Goal: Transaction & Acquisition: Purchase product/service

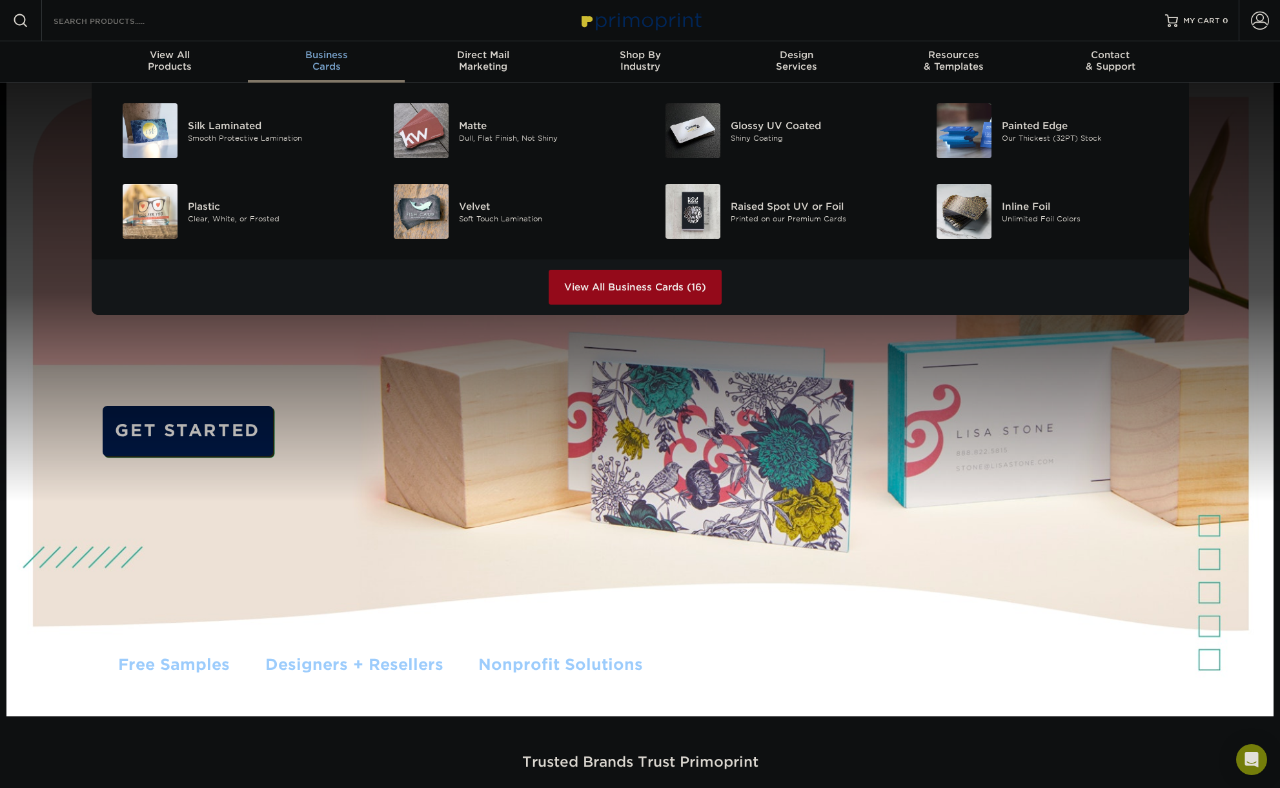
click at [332, 63] on div "Business Cards" at bounding box center [326, 60] width 157 height 23
click at [473, 131] on div "Matte" at bounding box center [544, 125] width 171 height 14
click at [442, 140] on img at bounding box center [421, 130] width 55 height 55
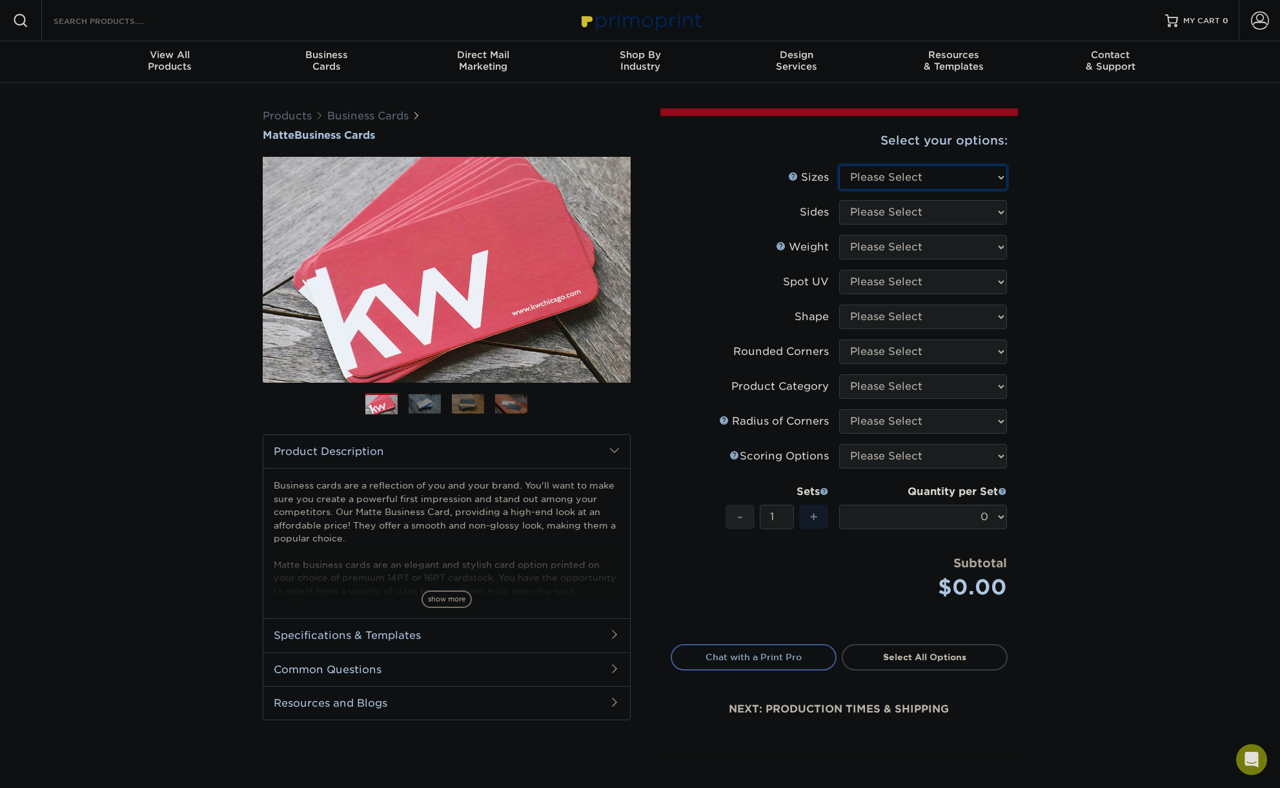
click at [984, 178] on select "Please Select 1.5" x 3.5" - Mini 1.75" x 3.5" - Mini 2" x 2" - Square 2" x 3" -…" at bounding box center [923, 177] width 168 height 25
select select "2.00x3.50"
click at [839, 165] on select "Please Select 1.5" x 3.5" - Mini 1.75" x 3.5" - Mini 2" x 2" - Square 2" x 3" -…" at bounding box center [923, 177] width 168 height 25
click at [974, 208] on select "Please Select Print Both Sides Print Front Only" at bounding box center [923, 212] width 168 height 25
select select "13abbda7-1d64-4f25-8bb2-c179b224825d"
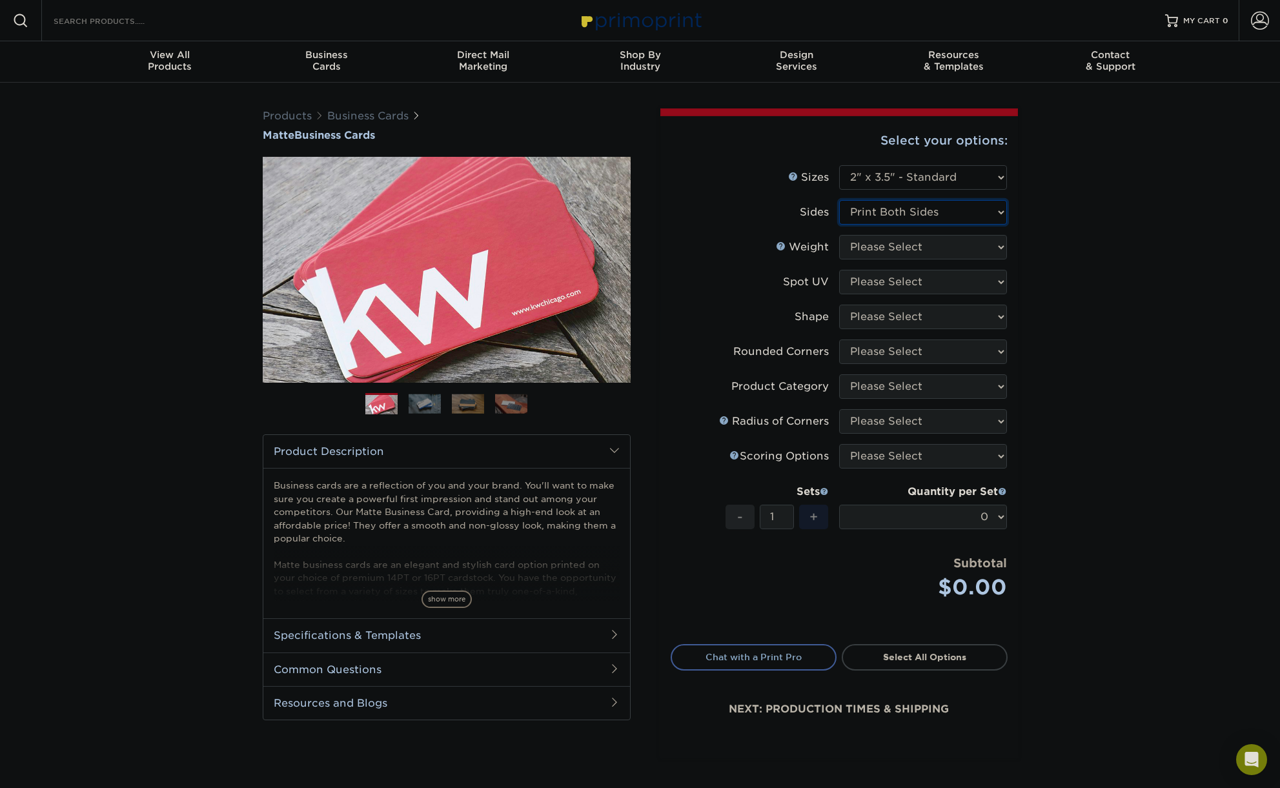
click at [839, 200] on select "Please Select Print Both Sides Print Front Only" at bounding box center [923, 212] width 168 height 25
click at [987, 245] on select "Please Select 16PT 14PT" at bounding box center [923, 247] width 168 height 25
select select "16PT"
click at [839, 235] on select "Please Select 16PT 14PT" at bounding box center [923, 247] width 168 height 25
click at [975, 281] on select "Please Select No Spot UV Front and Back (Both Sides) Front Only Back Only" at bounding box center [923, 282] width 168 height 25
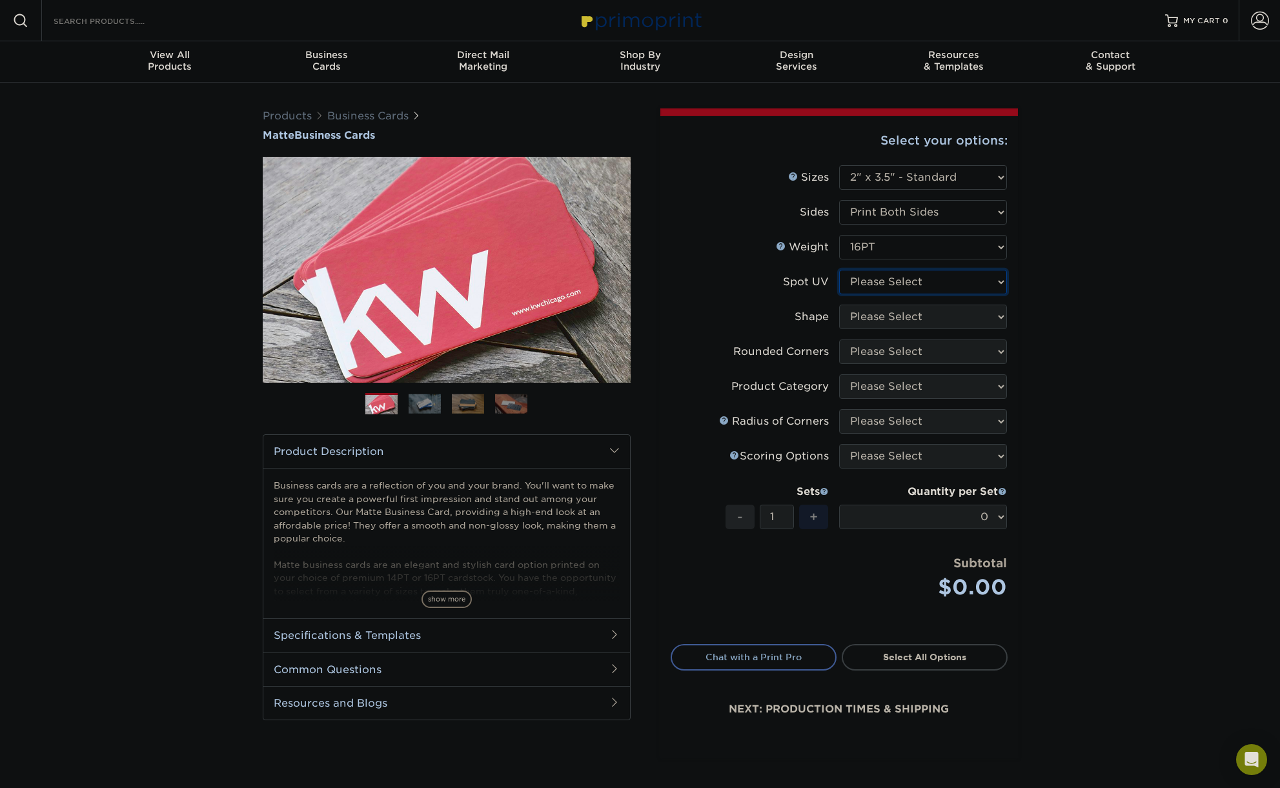
select select "3"
click at [839, 270] on select "Please Select No Spot UV Front and Back (Both Sides) Front Only Back Only" at bounding box center [923, 282] width 168 height 25
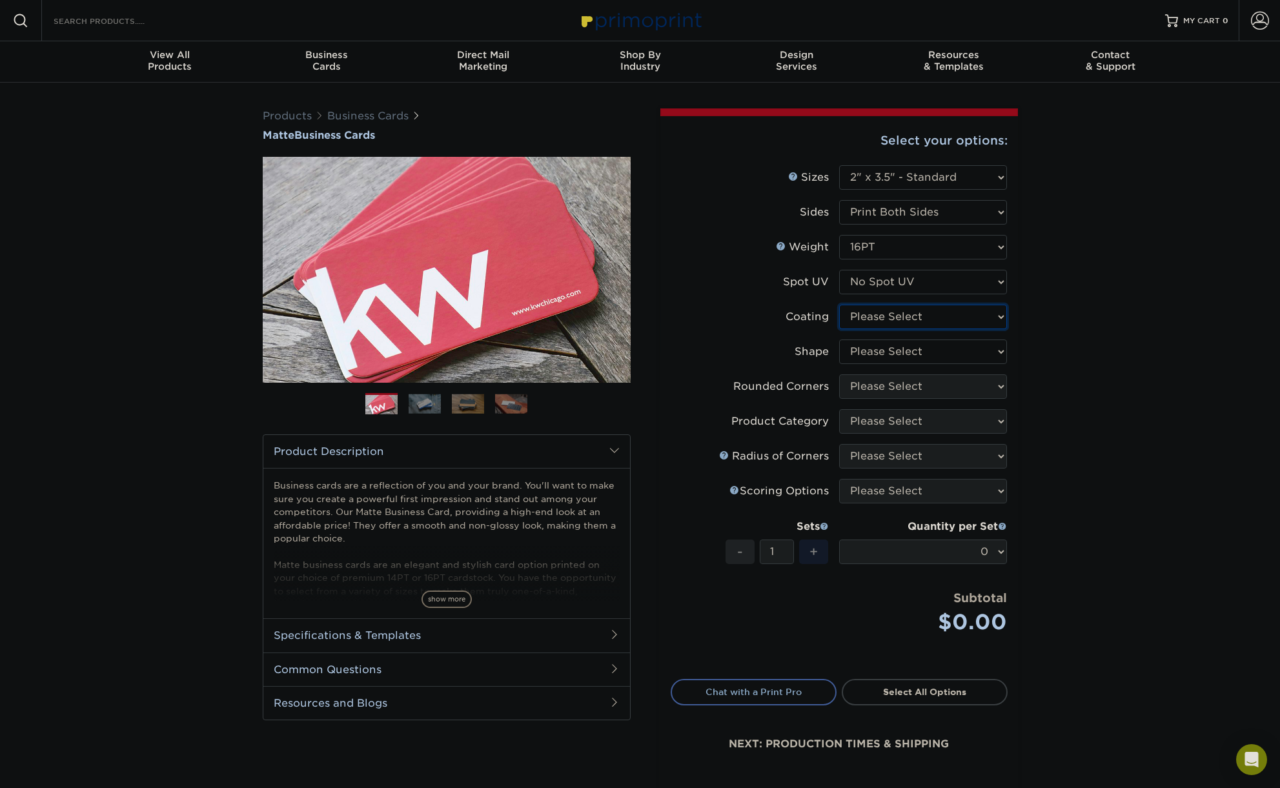
click at [974, 320] on select at bounding box center [923, 317] width 168 height 25
select select "121bb7b5-3b4d-429f-bd8d-bbf80e953313"
click at [839, 305] on select at bounding box center [923, 317] width 168 height 25
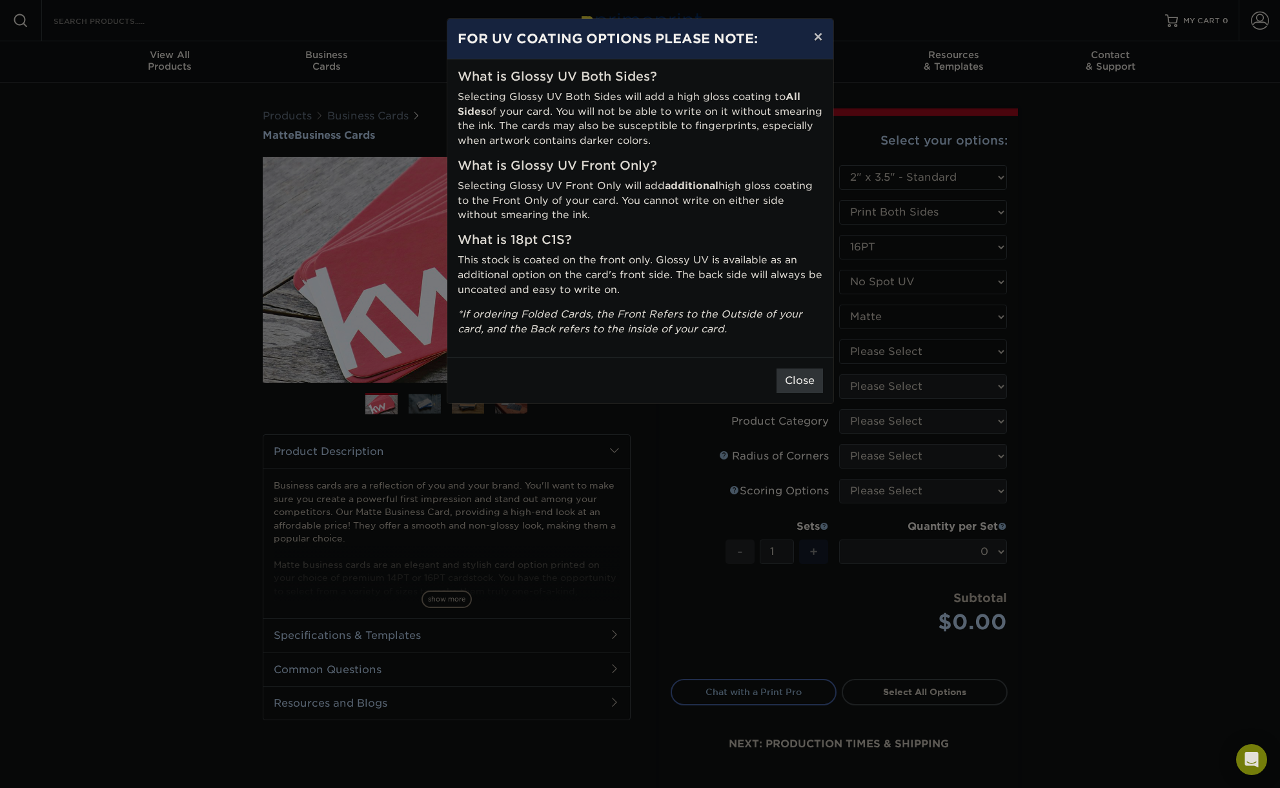
click at [815, 39] on button "×" at bounding box center [818, 37] width 30 height 36
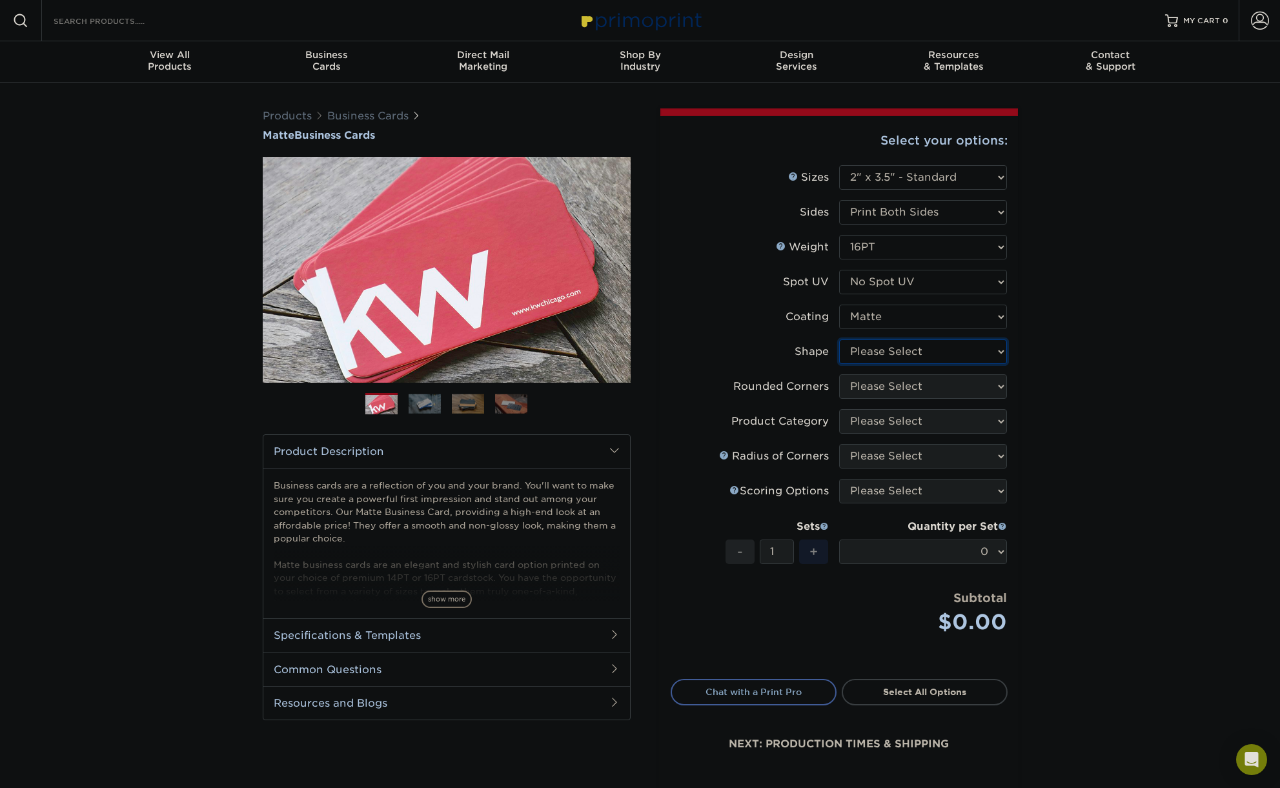
click at [970, 347] on select "Please Select Standard Oval" at bounding box center [923, 352] width 168 height 25
select select "standard"
click at [839, 340] on select "Please Select Standard Oval" at bounding box center [923, 352] width 168 height 25
click at [971, 386] on select "Please Select Yes - Round 2 Corners Yes - Round 4 Corners No" at bounding box center [923, 386] width 168 height 25
select select "0"
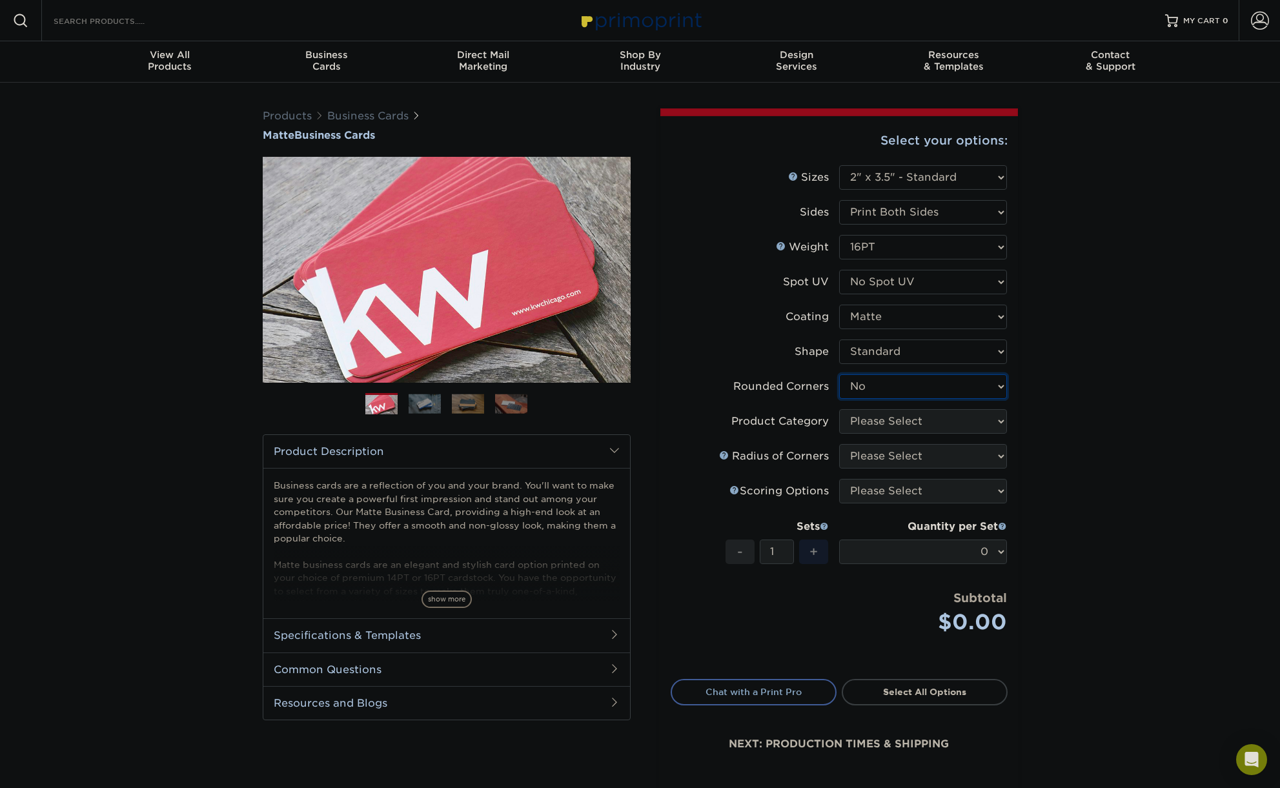
click at [839, 374] on select "Please Select Yes - Round 2 Corners Yes - Round 4 Corners No" at bounding box center [923, 386] width 168 height 25
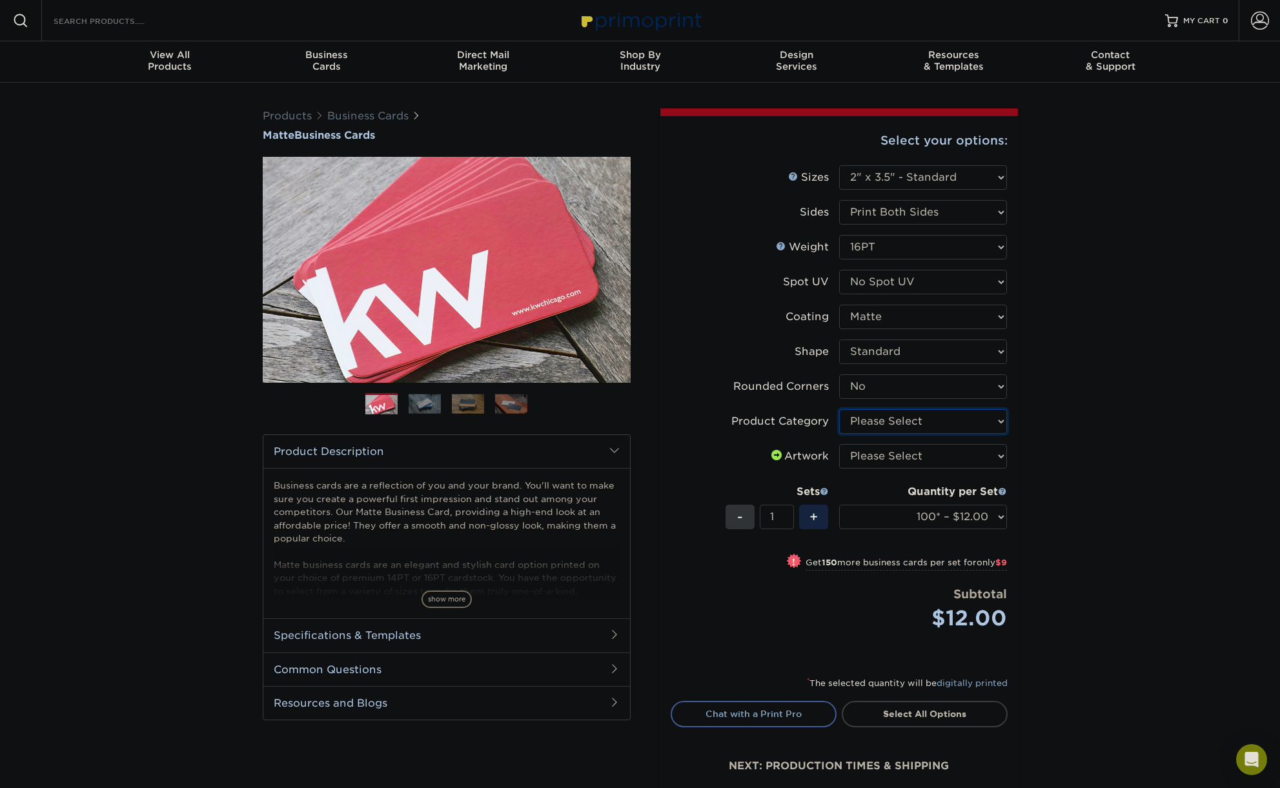
click at [948, 427] on select "Please Select Business Cards" at bounding box center [923, 421] width 168 height 25
select select "3b5148f1-0588-4f88-a218-97bcfdce65c1"
click at [839, 409] on select "Please Select Business Cards" at bounding box center [923, 421] width 168 height 25
click at [939, 467] on select "Please Select I will upload files I need a design - $100" at bounding box center [923, 456] width 168 height 25
select select "upload"
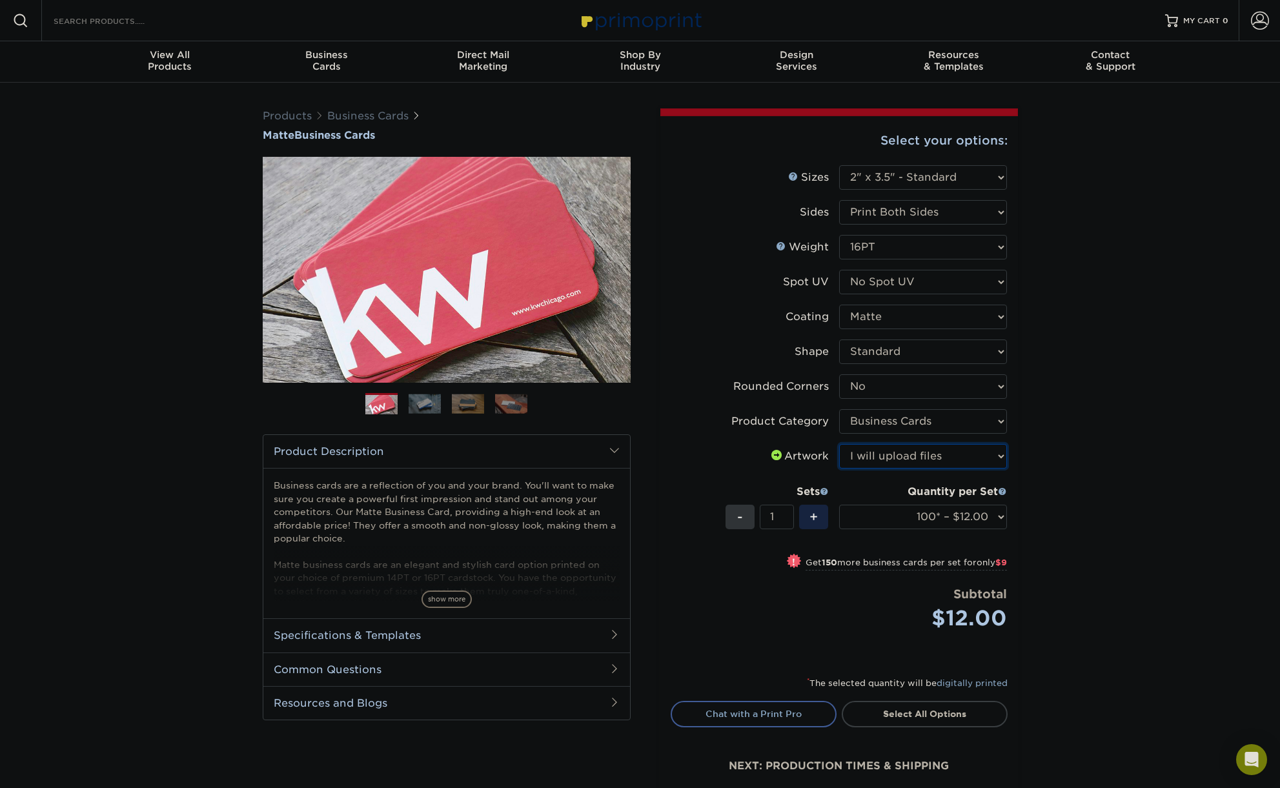
click at [839, 444] on select "Please Select I will upload files I need a design - $100" at bounding box center [923, 456] width 168 height 25
click at [941, 516] on select "100* – $12.00 250* – $21.00 500 – $42.00 1000 – $53.00 2500 – $95.00 5000 – $18…" at bounding box center [923, 517] width 168 height 25
select select "250* – $21.00"
click at [839, 505] on select "100* – $12.00 250* – $21.00 500 – $42.00 1000 – $53.00 2500 – $95.00 5000 – $18…" at bounding box center [923, 517] width 168 height 25
click at [933, 715] on link "Proceed to Shipping" at bounding box center [925, 712] width 166 height 23
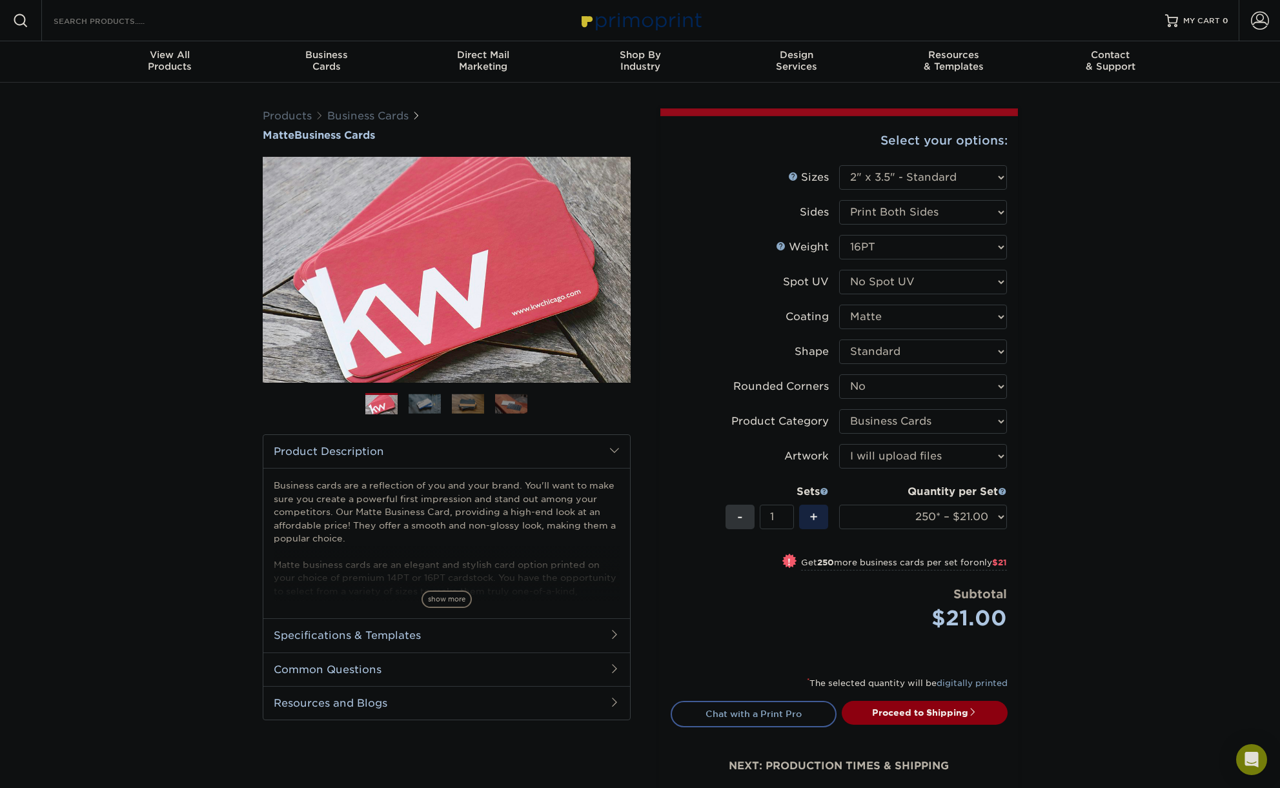
type input "Set 1"
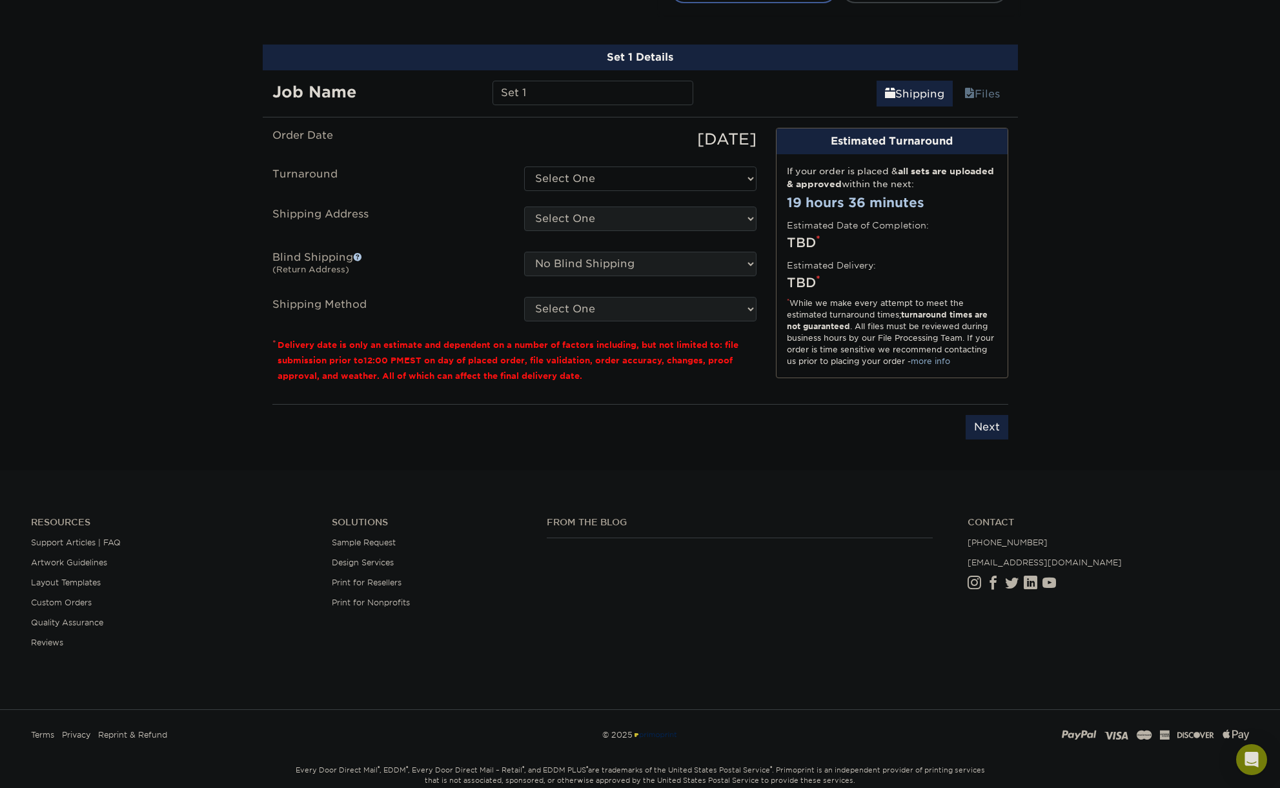
scroll to position [736, 0]
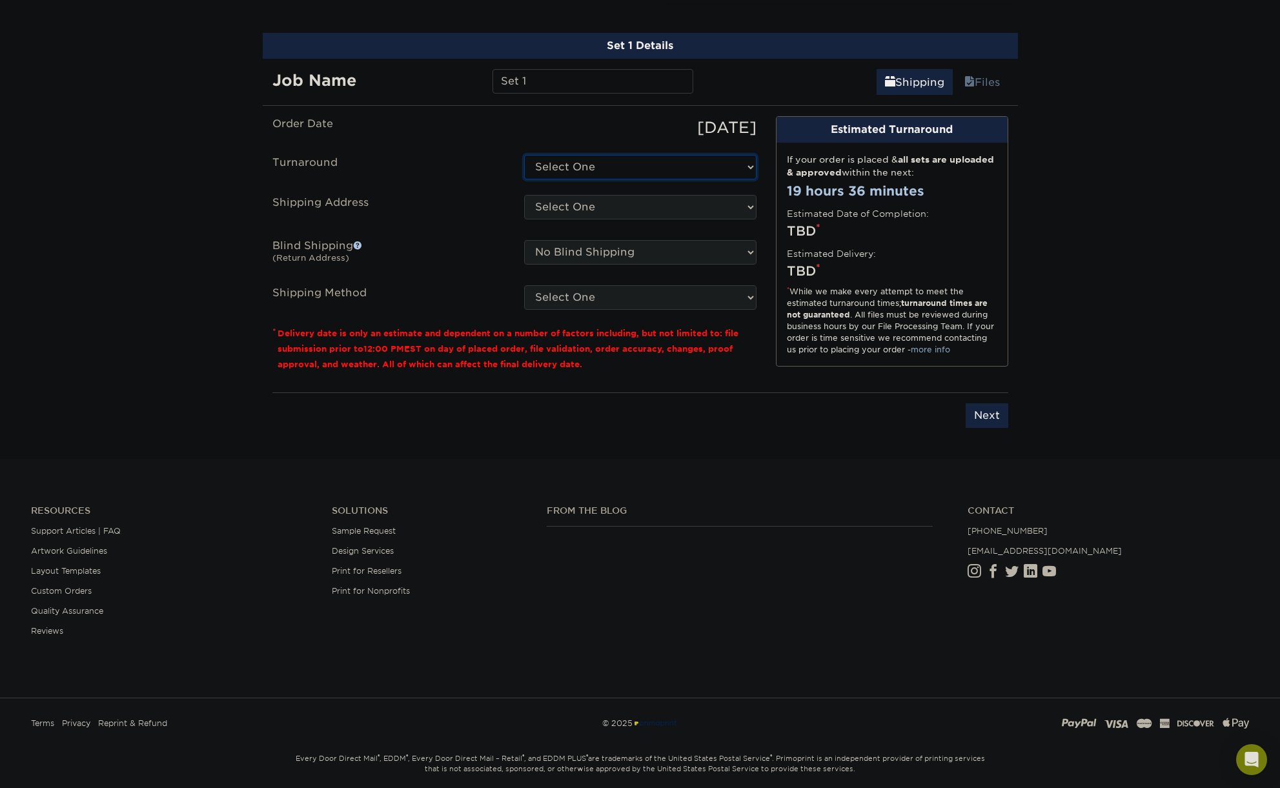
click at [616, 166] on select "Select One 2-4 Business Days 2 Day Next Business Day" at bounding box center [640, 167] width 232 height 25
select select "23721297-b68b-4846-ba83-3171e6bd9d78"
click at [524, 155] on select "Select One 2-4 Business Days 2 Day Next Business Day" at bounding box center [640, 167] width 232 height 25
click at [611, 207] on select "Select One + Add New Address - Login" at bounding box center [640, 207] width 232 height 25
click at [524, 219] on select "Select One + Add New Address - Login" at bounding box center [640, 207] width 232 height 25
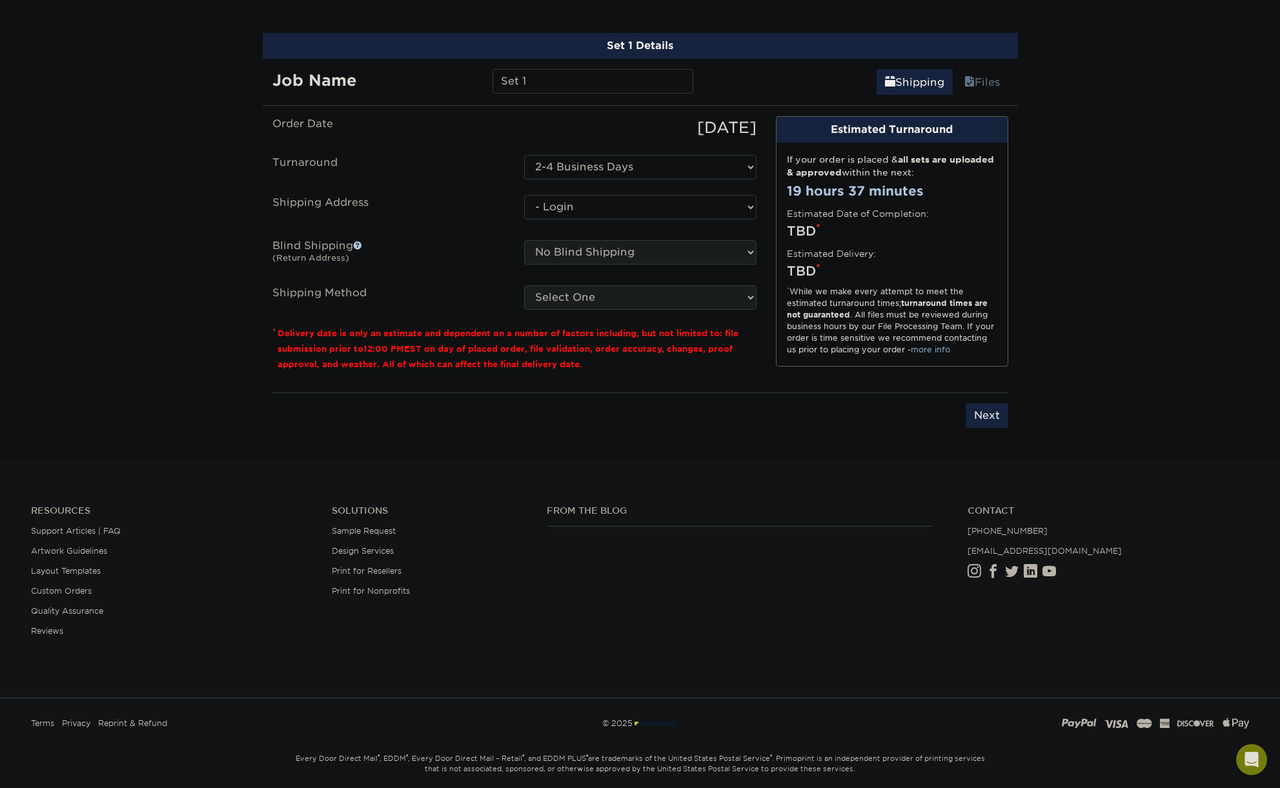
select select "-1"
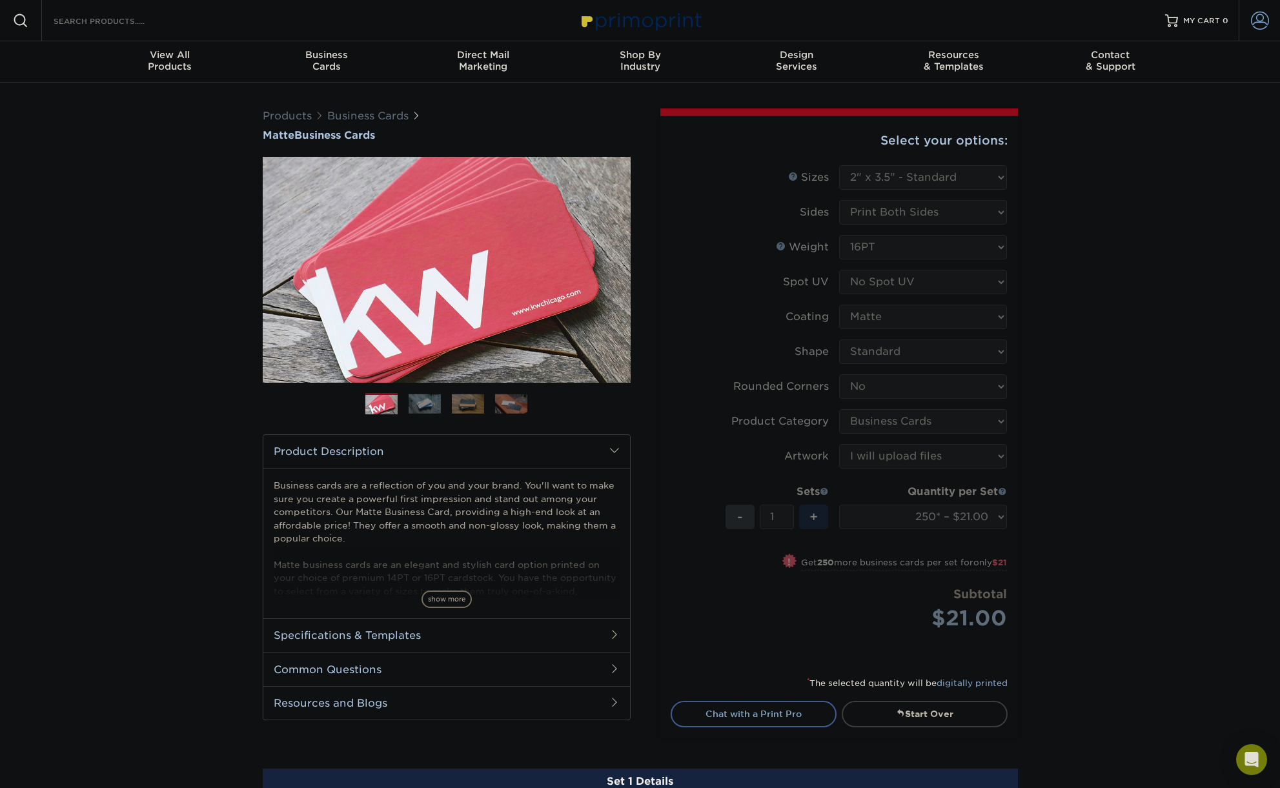
click at [1255, 22] on span at bounding box center [1260, 21] width 18 height 18
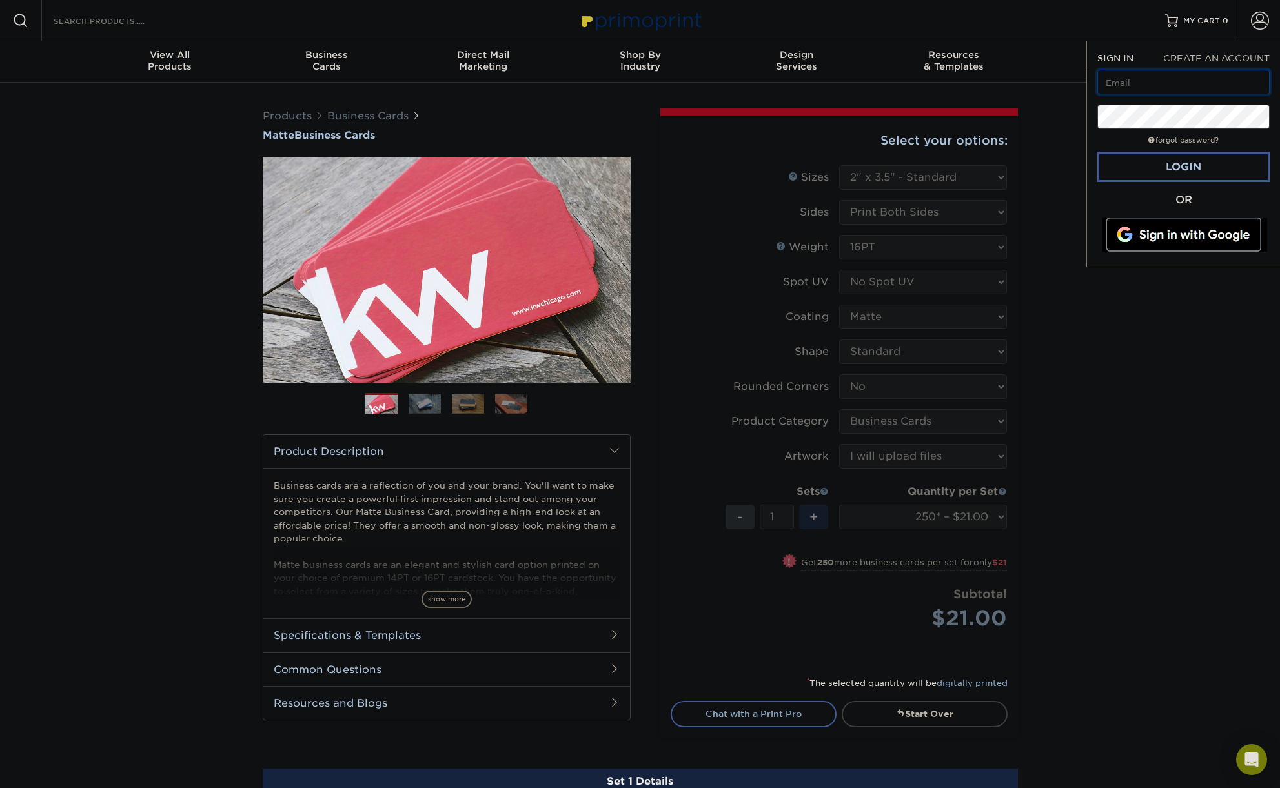
click at [1174, 88] on input "text" at bounding box center [1183, 82] width 172 height 25
type input "rob@allamardesign.com"
click at [1199, 165] on link "Login" at bounding box center [1183, 167] width 172 height 30
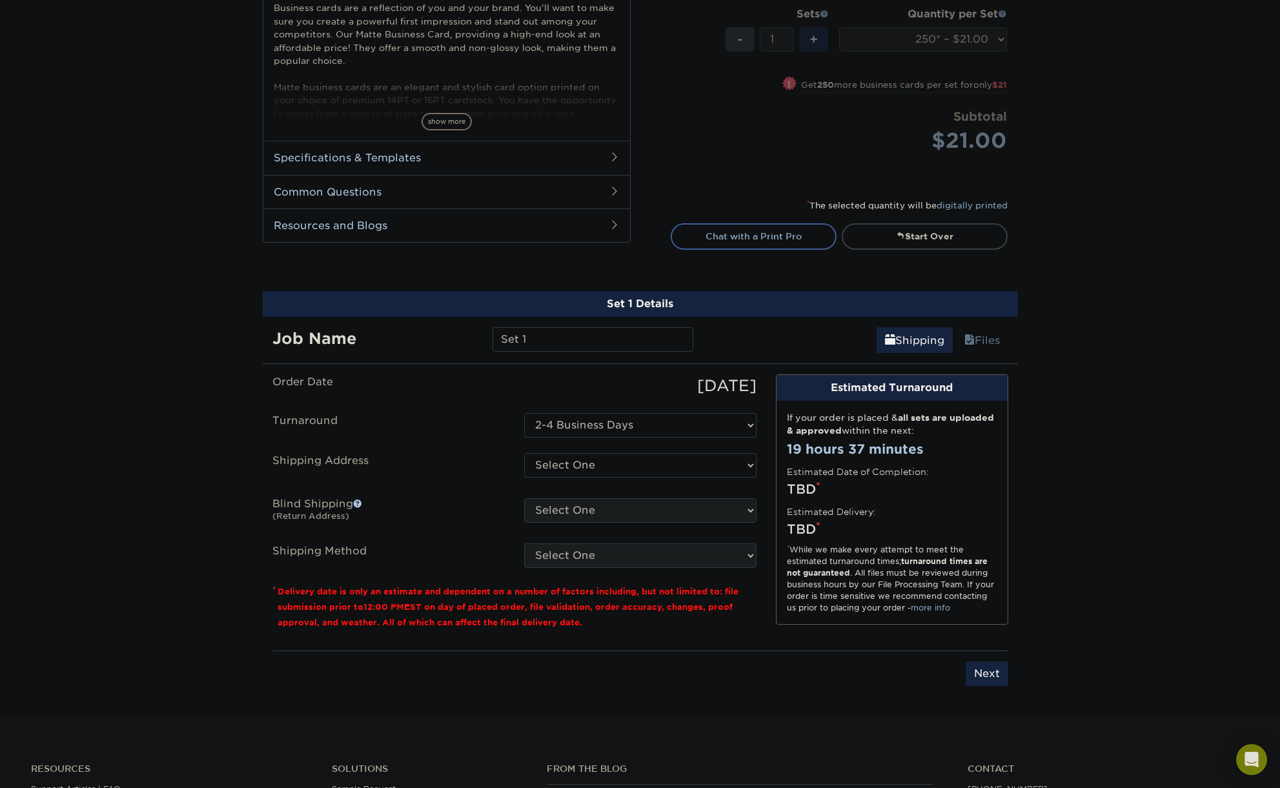
scroll to position [482, 0]
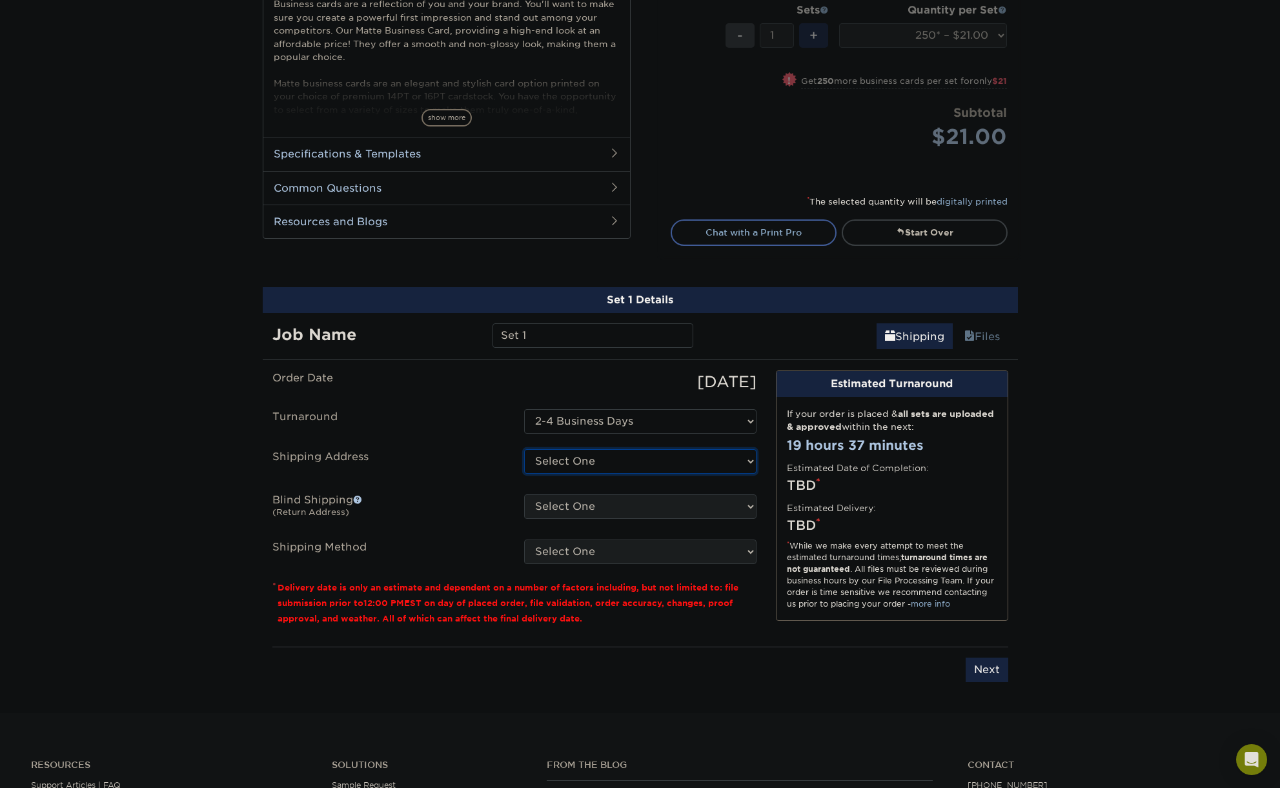
click at [686, 460] on select "Select One 2732 W 26TH AVE, DENVER, CO 4871 S CARSON ST, AURORA, CO 5310 WARD R…" at bounding box center [640, 461] width 232 height 25
select select "232157"
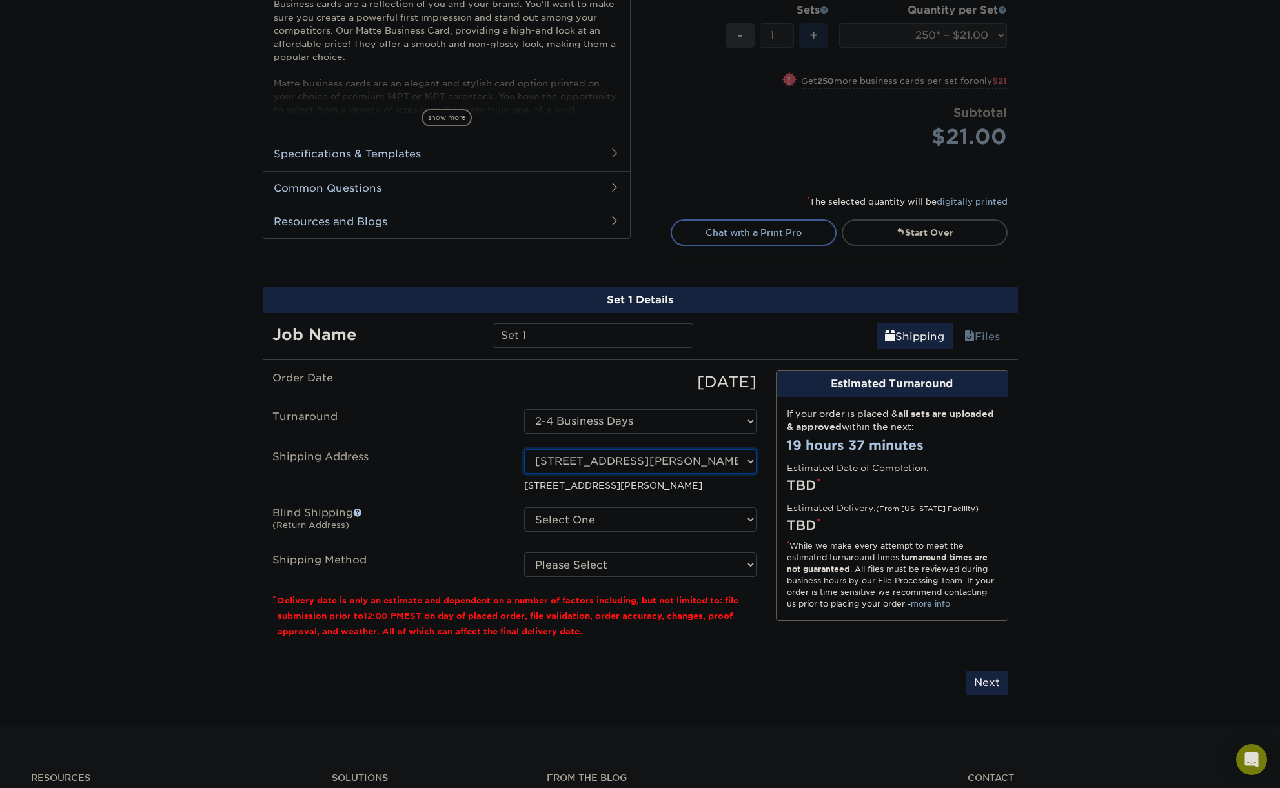
click at [730, 467] on select "Select One 2732 W 26TH AVE, DENVER, CO 4871 S CARSON ST, AURORA, CO 5310 WARD R…" at bounding box center [640, 461] width 232 height 25
click at [591, 527] on select "Select One 2732 W 26TH AVE, DENVER, CO 4871 S CARSON ST, AURORA, CO 5310 WARD R…" at bounding box center [640, 519] width 232 height 25
click at [360, 514] on span at bounding box center [357, 512] width 9 height 9
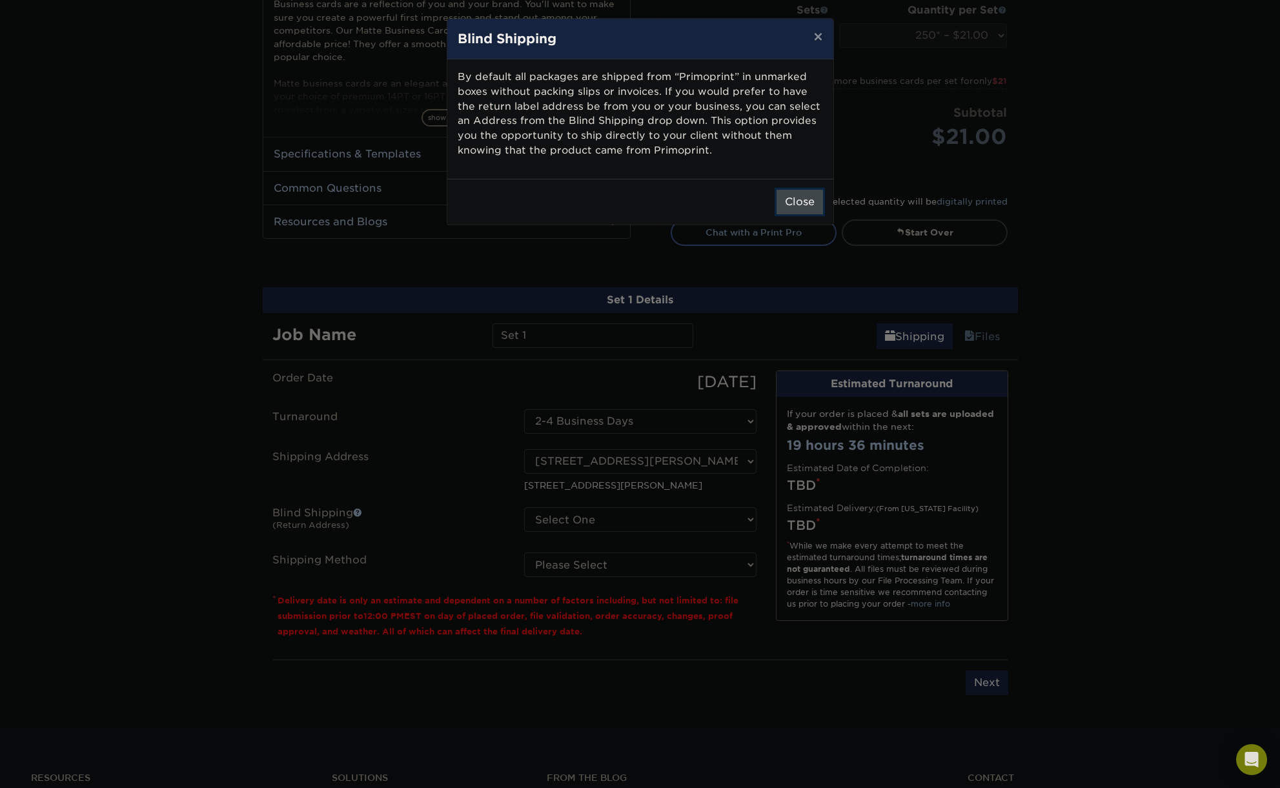
click at [792, 194] on button "Close" at bounding box center [800, 202] width 46 height 25
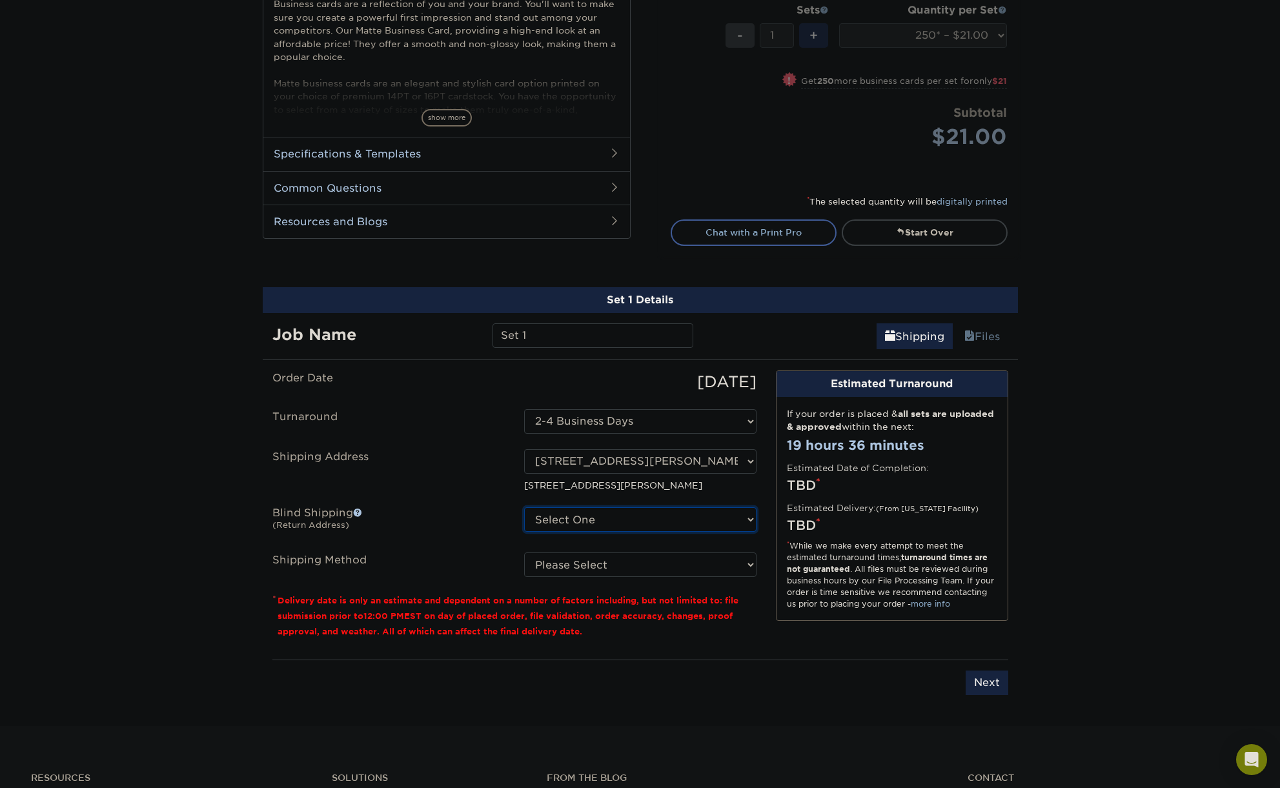
click at [675, 527] on select "Select One 2732 W 26TH AVE, DENVER, CO 4871 S CARSON ST, AURORA, CO 5310 WARD R…" at bounding box center [640, 519] width 232 height 25
click at [596, 568] on select "Please Select Ground Shipping (+$7.84) 3 Day Shipping Service (+$20.04) 2 Day A…" at bounding box center [640, 565] width 232 height 25
select select "03"
click at [524, 553] on select "Please Select Ground Shipping (+$7.84) 3 Day Shipping Service (+$20.04) 2 Day A…" at bounding box center [640, 565] width 232 height 25
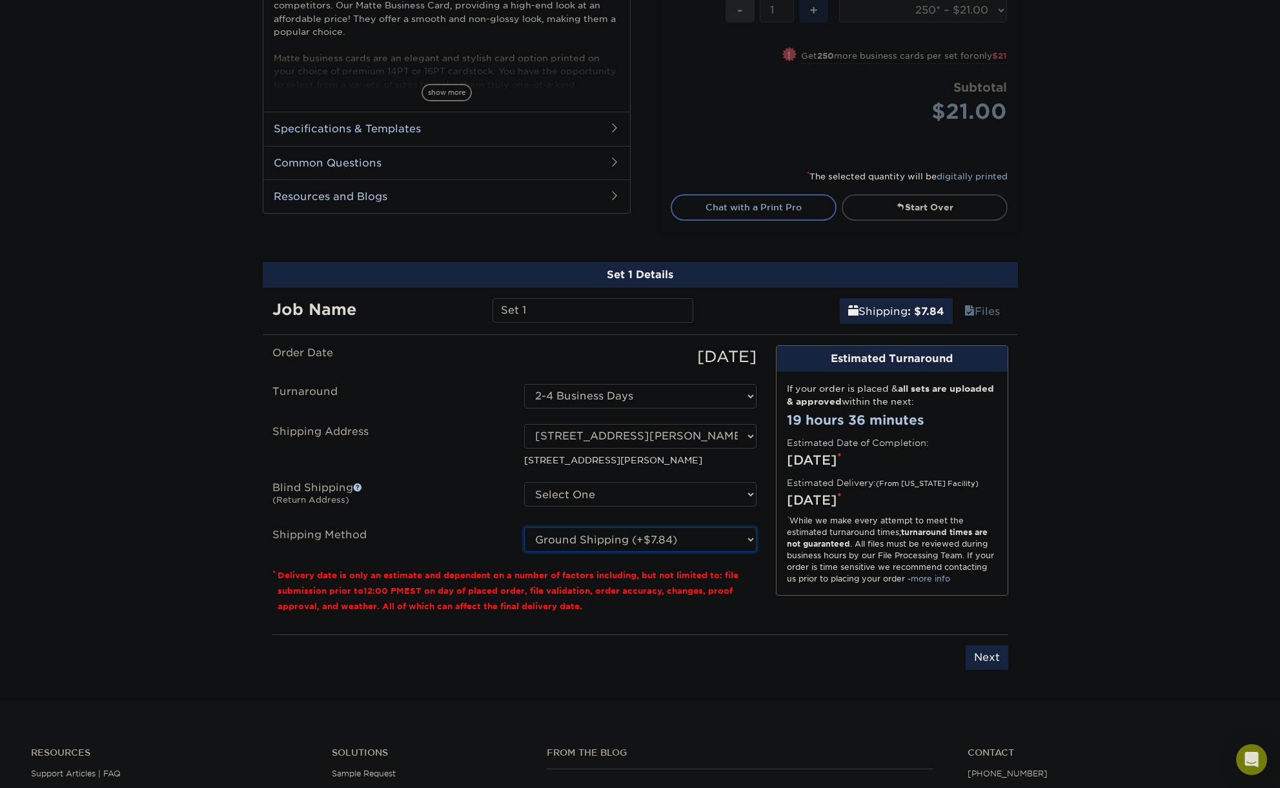
scroll to position [518, 0]
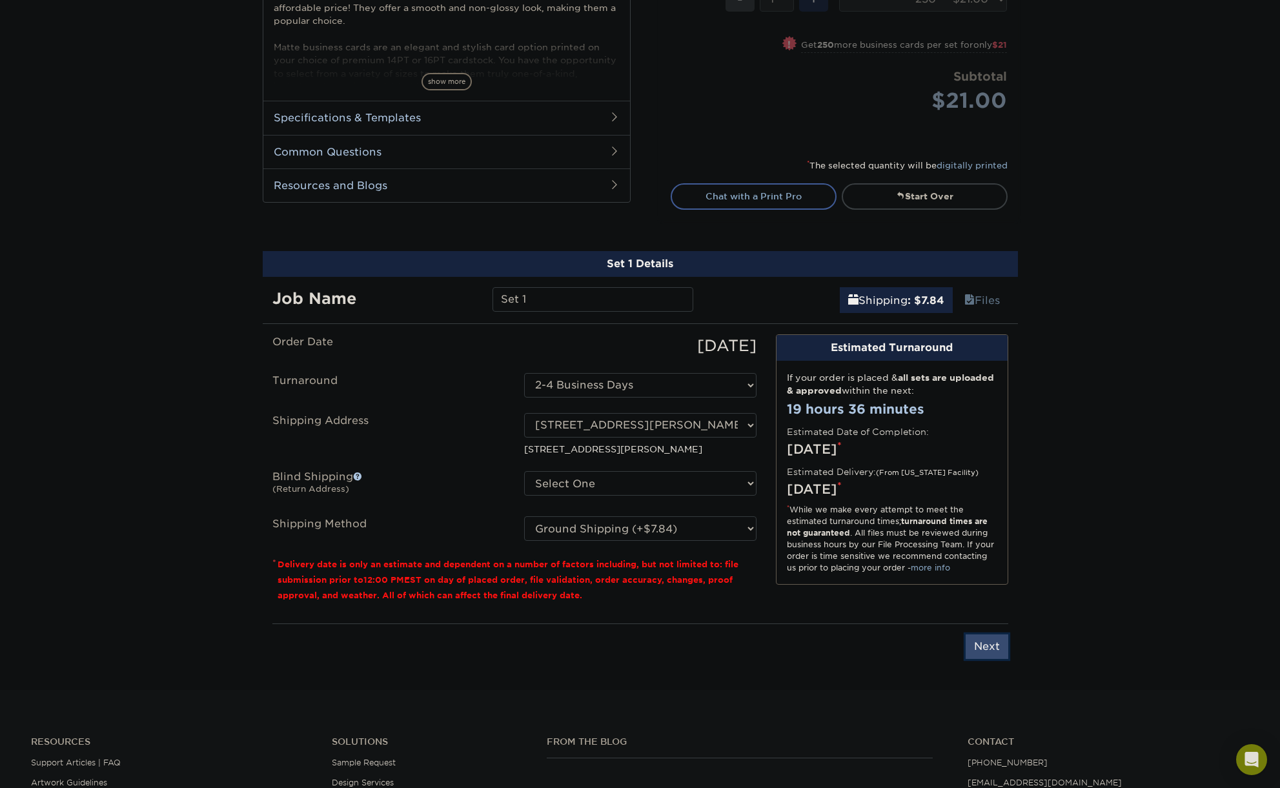
click at [984, 638] on input "Next" at bounding box center [987, 647] width 43 height 25
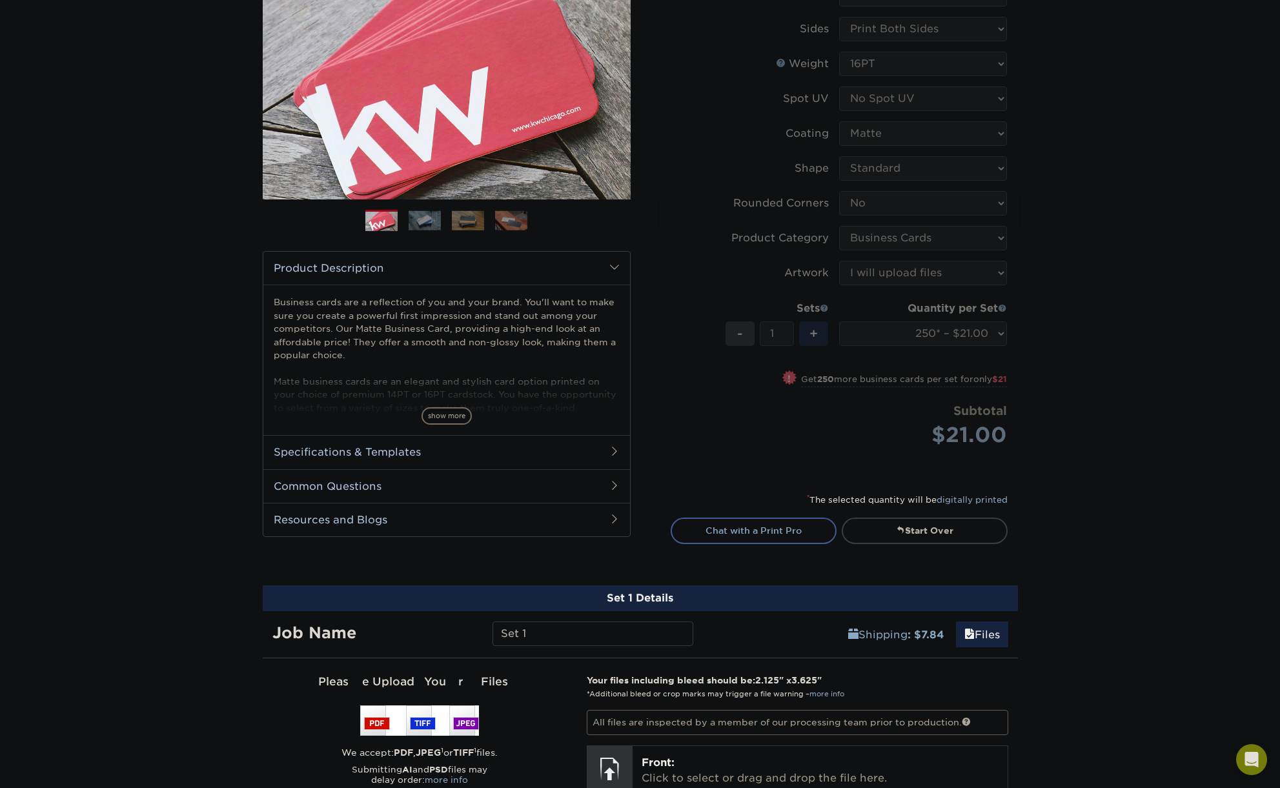
scroll to position [182, 0]
